Goal: Task Accomplishment & Management: Manage account settings

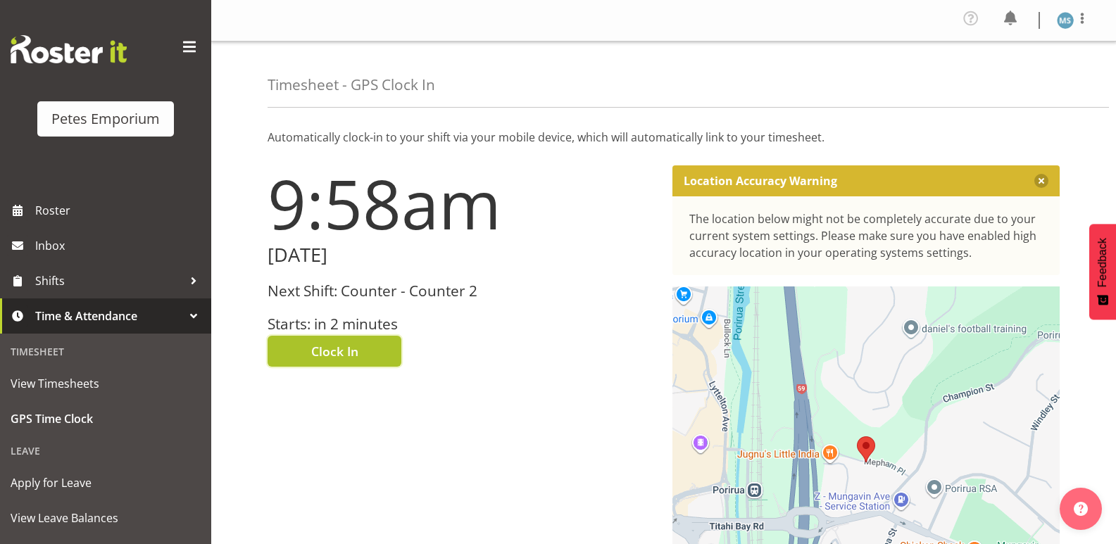
click at [346, 354] on span "Clock In" at bounding box center [334, 351] width 47 height 18
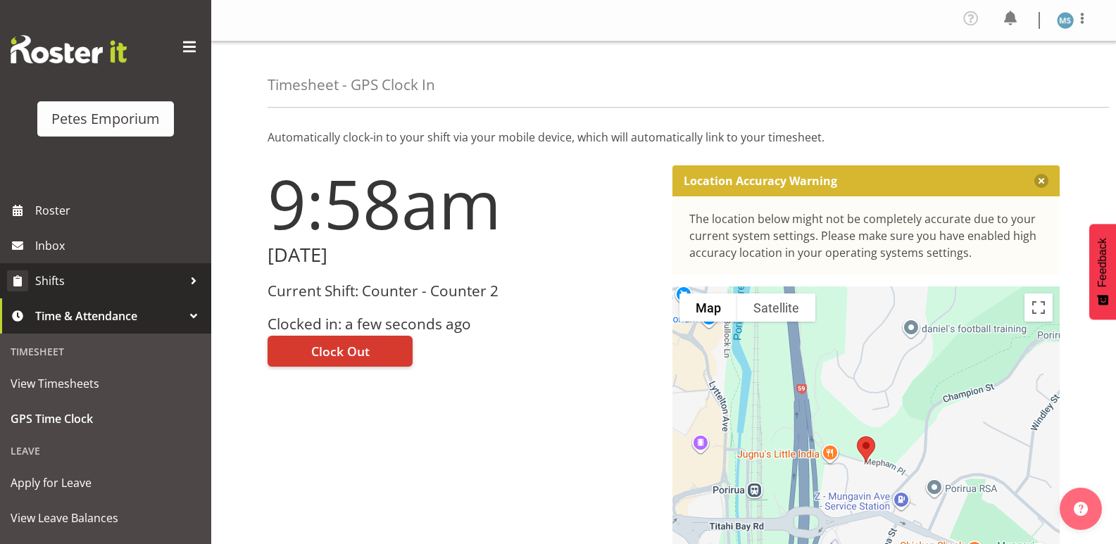
click at [43, 277] on span "Shifts" at bounding box center [109, 280] width 148 height 21
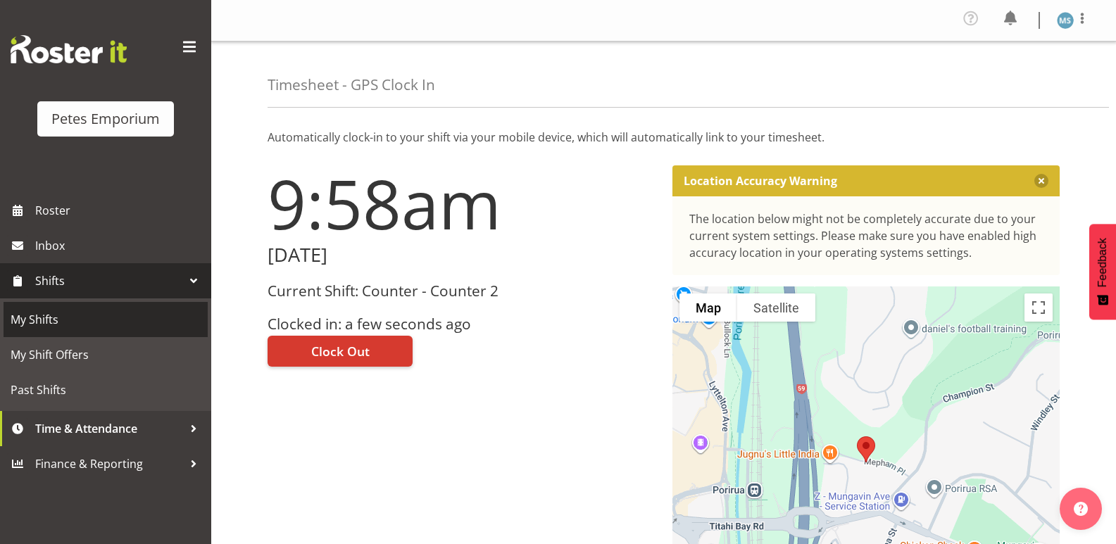
click at [37, 319] on span "My Shifts" at bounding box center [106, 319] width 190 height 21
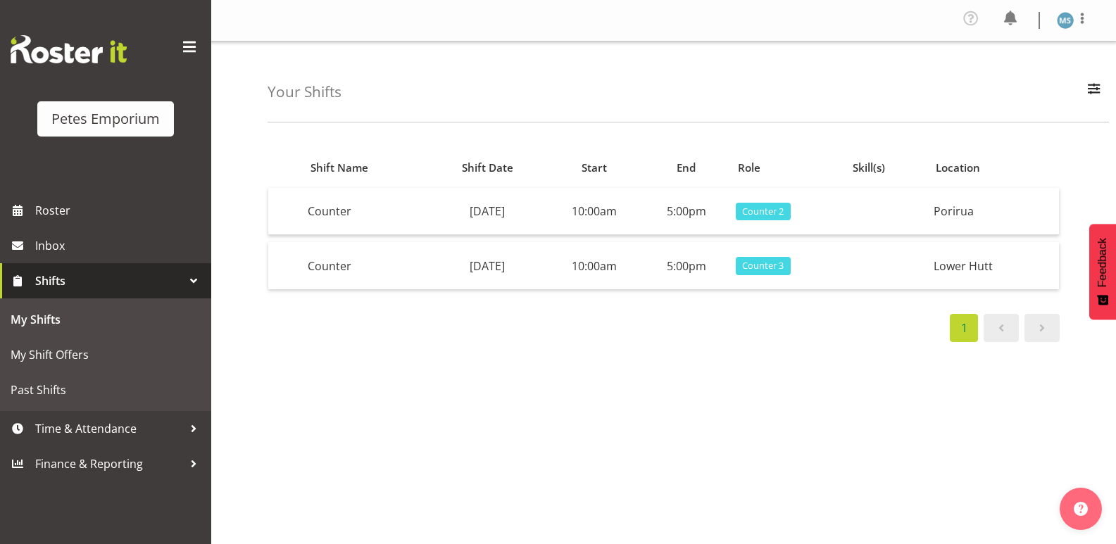
click at [1064, 24] on img at bounding box center [1065, 20] width 17 height 17
click at [999, 76] on link "Log Out" at bounding box center [1022, 77] width 135 height 25
